Goal: Navigation & Orientation: Go to known website

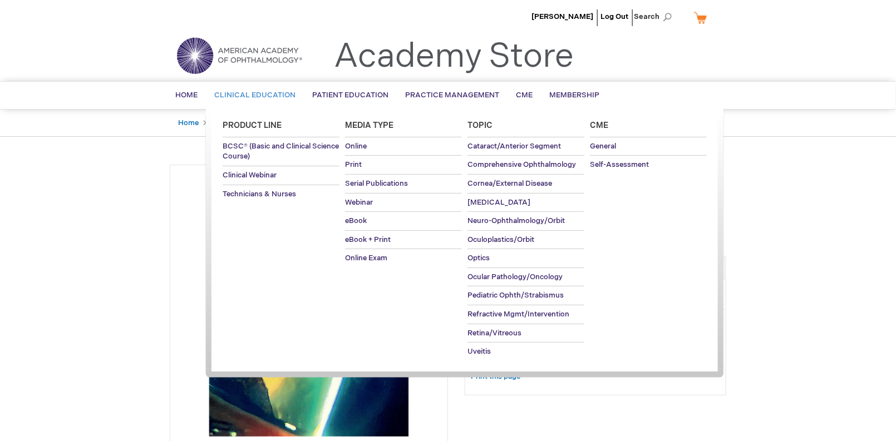
click at [281, 97] on span "Clinical Education" at bounding box center [254, 95] width 81 height 9
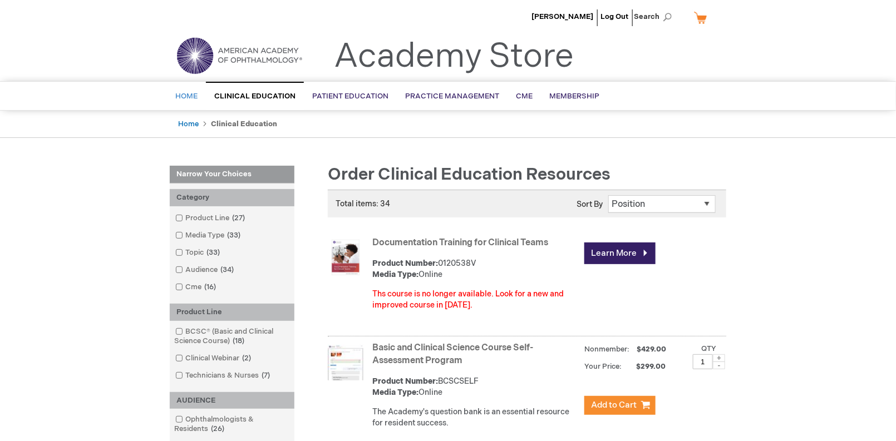
click at [187, 96] on span "Home" at bounding box center [186, 96] width 22 height 9
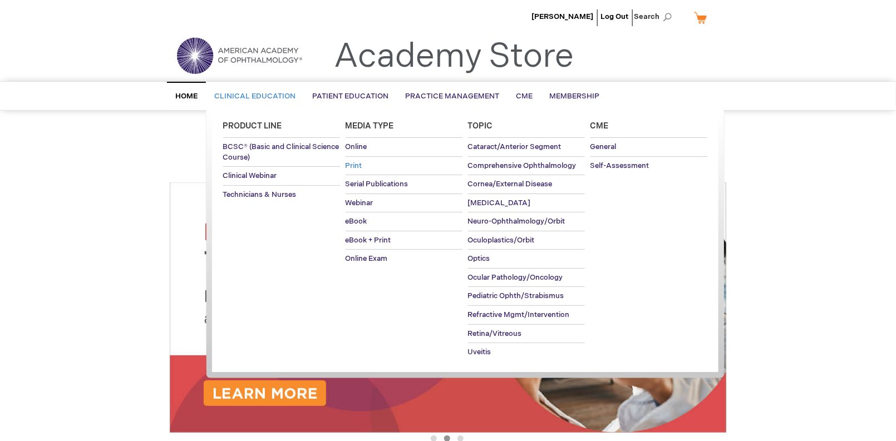
click at [361, 163] on span "Print" at bounding box center [354, 165] width 17 height 9
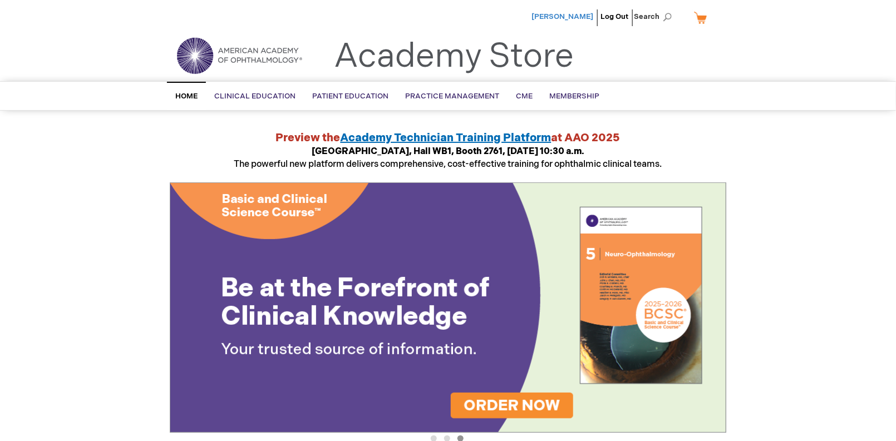
drag, startPoint x: 578, startPoint y: 14, endPoint x: 584, endPoint y: 16, distance: 6.9
click at [579, 14] on span "[PERSON_NAME]" at bounding box center [563, 16] width 62 height 9
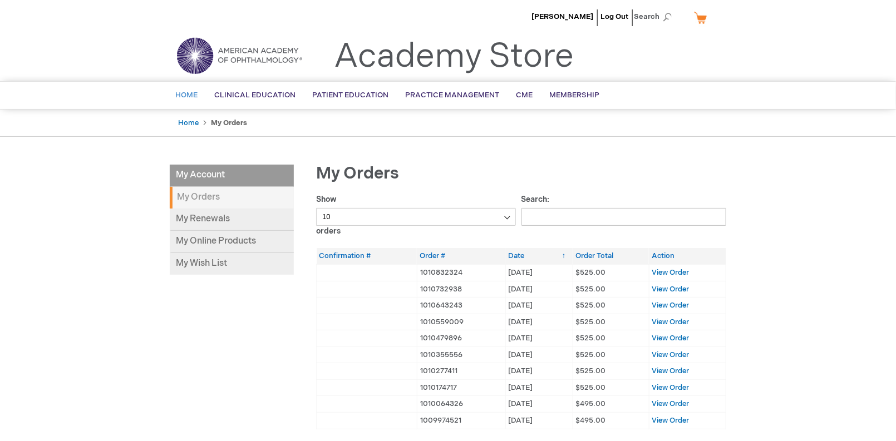
click at [181, 92] on span "Home" at bounding box center [186, 95] width 22 height 9
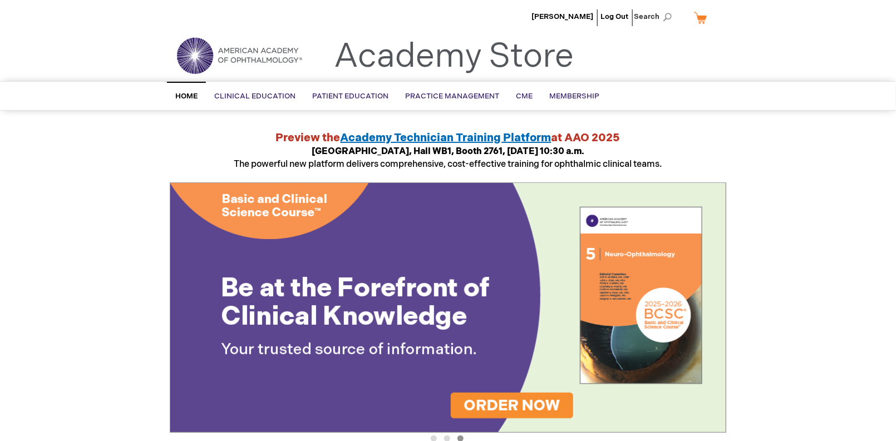
click at [248, 57] on img at bounding box center [240, 56] width 134 height 40
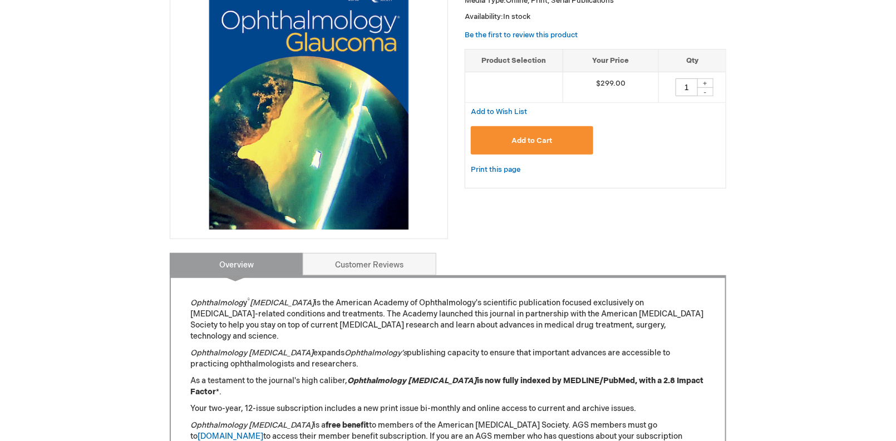
scroll to position [293, 0]
